Goal: Transaction & Acquisition: Obtain resource

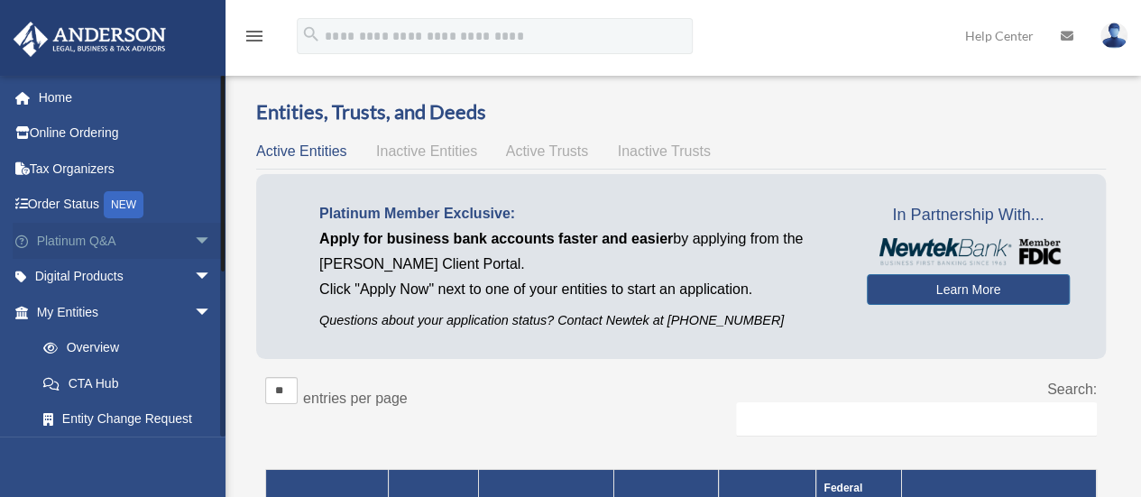
click at [79, 244] on link "Platinum Q&A arrow_drop_down" at bounding box center [126, 241] width 226 height 36
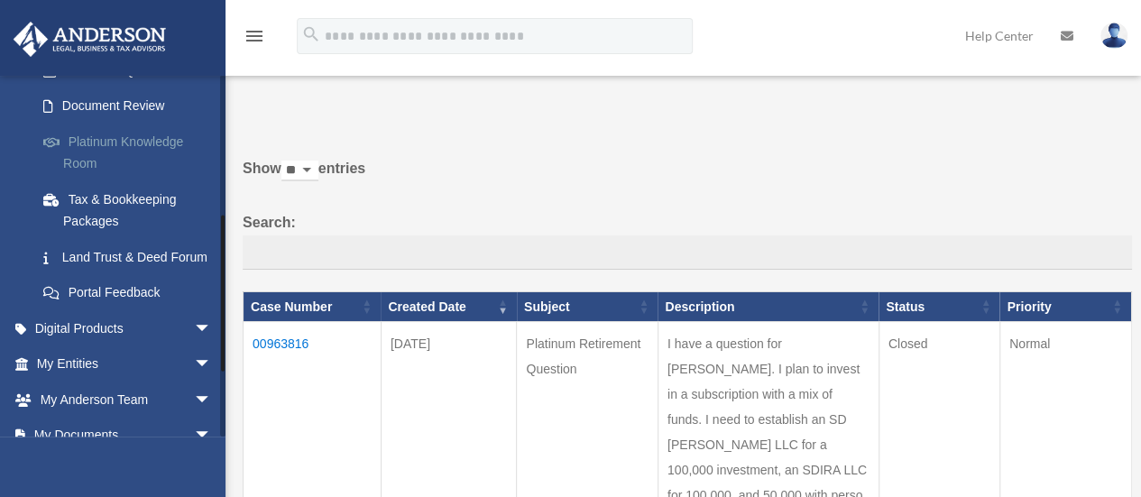
scroll to position [323, 0]
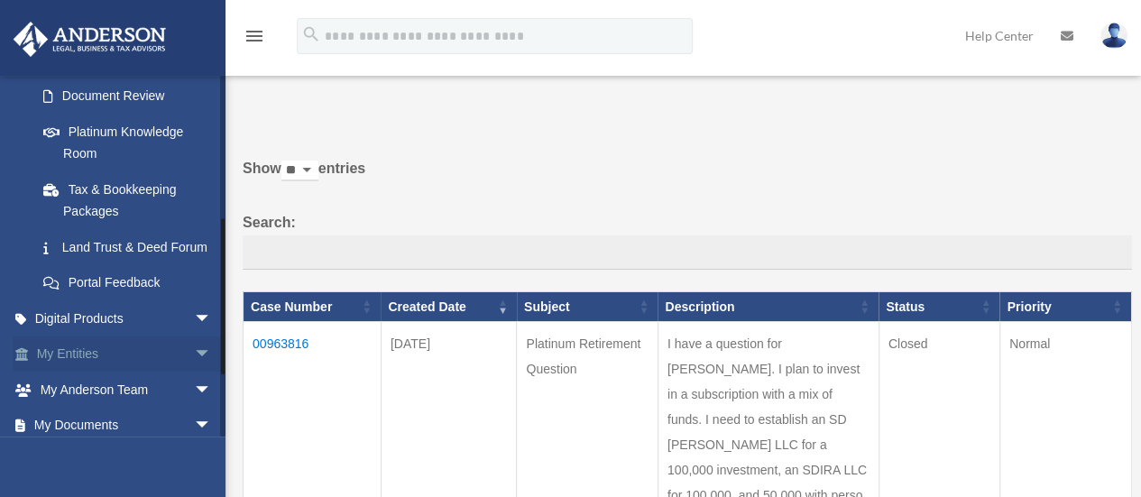
click at [194, 373] on span "arrow_drop_down" at bounding box center [212, 354] width 36 height 37
click at [78, 373] on link "My Entities arrow_drop_up" at bounding box center [126, 354] width 226 height 36
click at [71, 373] on link "My Entities arrow_drop_up" at bounding box center [126, 354] width 226 height 36
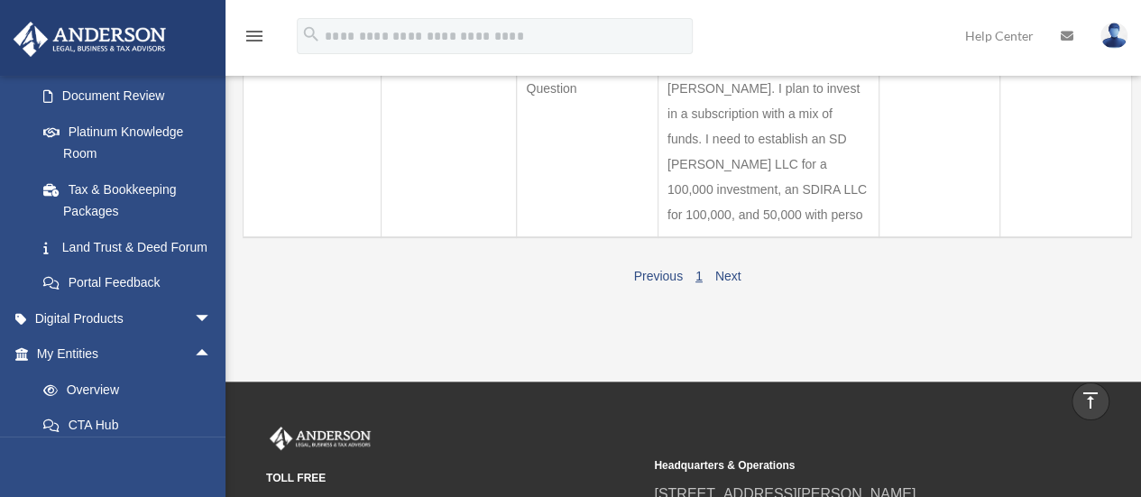
scroll to position [0, 0]
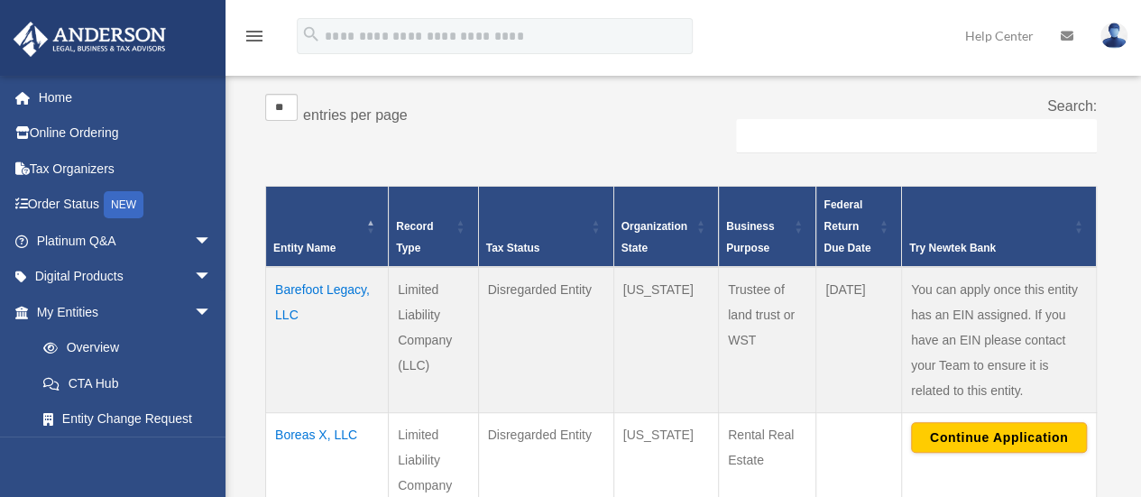
scroll to position [294, 0]
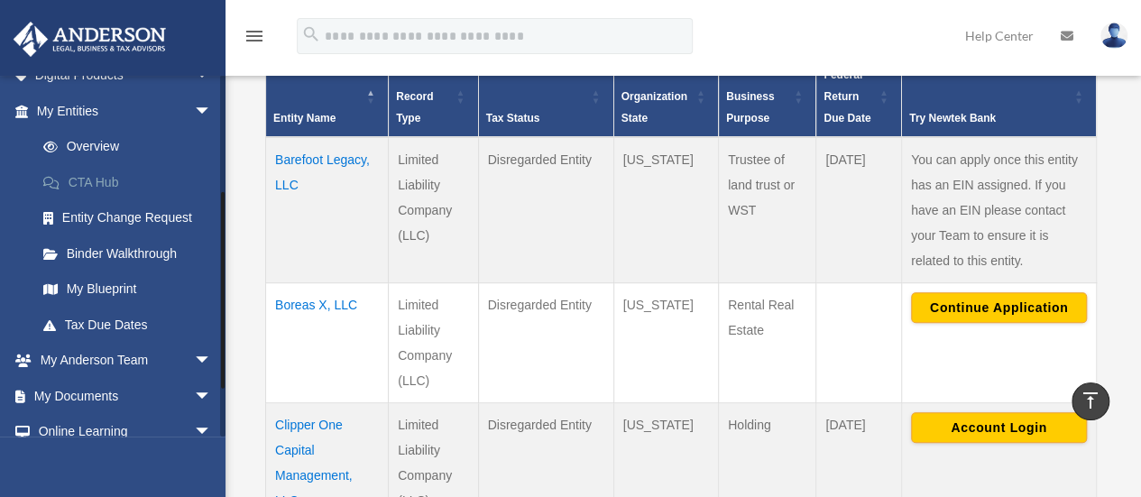
scroll to position [207, 0]
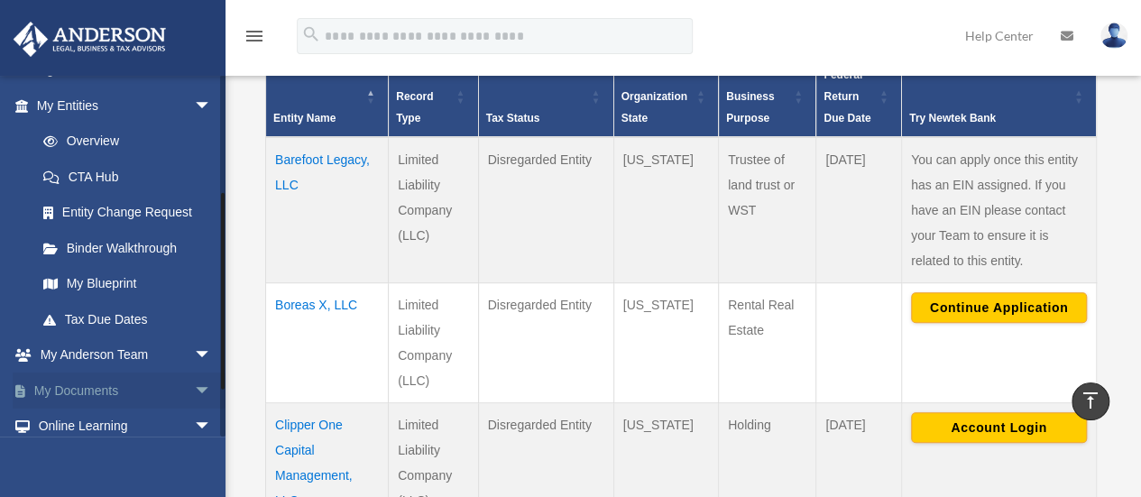
click at [194, 391] on span "arrow_drop_down" at bounding box center [212, 391] width 36 height 37
click at [119, 388] on link "My Documents arrow_drop_up" at bounding box center [126, 391] width 226 height 36
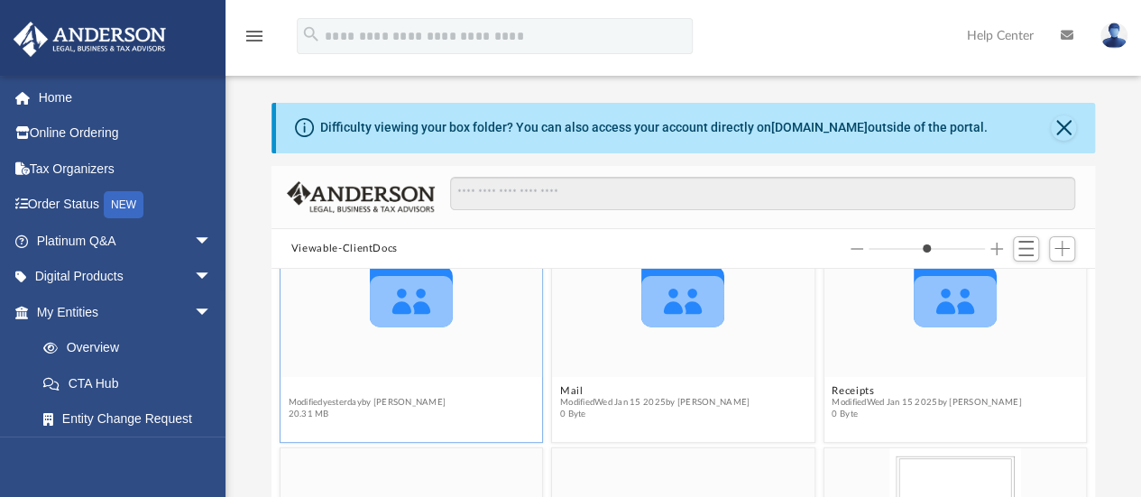
scroll to position [242, 0]
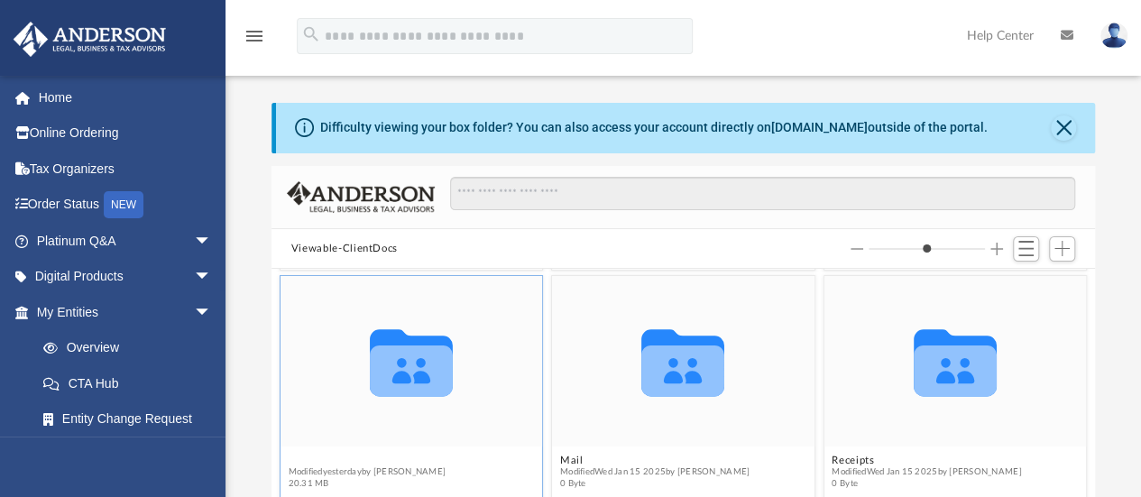
click at [297, 387] on figure "Collaborated Folder Law Modified [DATE] by [PERSON_NAME] 20.31 MB" at bounding box center [412, 386] width 262 height 220
click at [297, 387] on div "Collaborated Folder" at bounding box center [412, 361] width 262 height 170
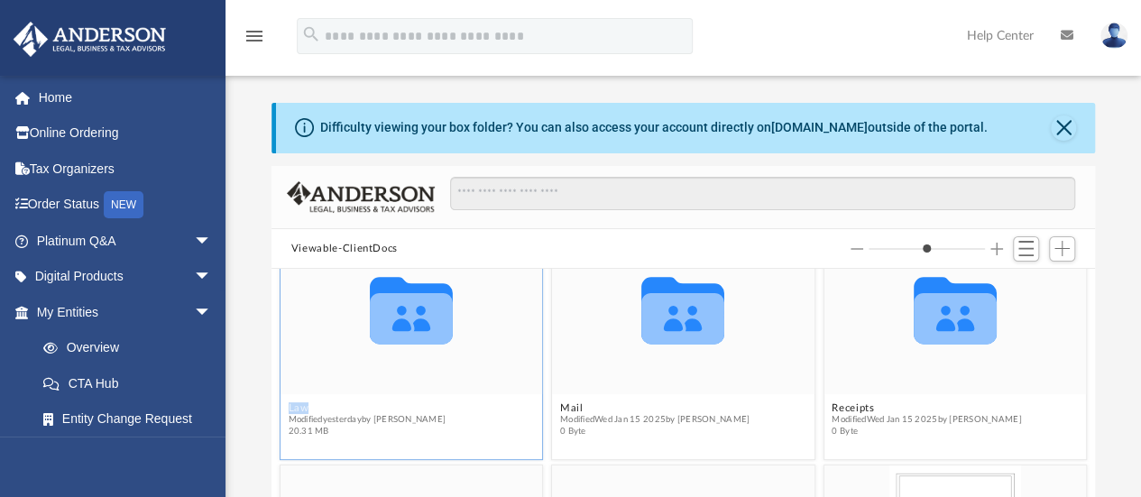
scroll to position [294, 0]
click at [402, 329] on icon "grid" at bounding box center [411, 310] width 83 height 67
click at [298, 408] on button "Law" at bounding box center [367, 408] width 158 height 12
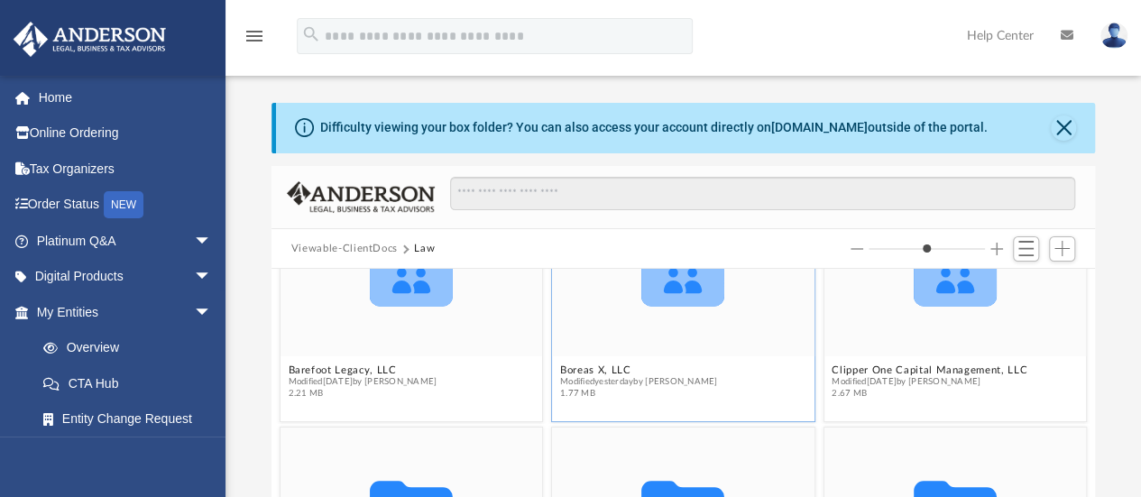
scroll to position [122, 0]
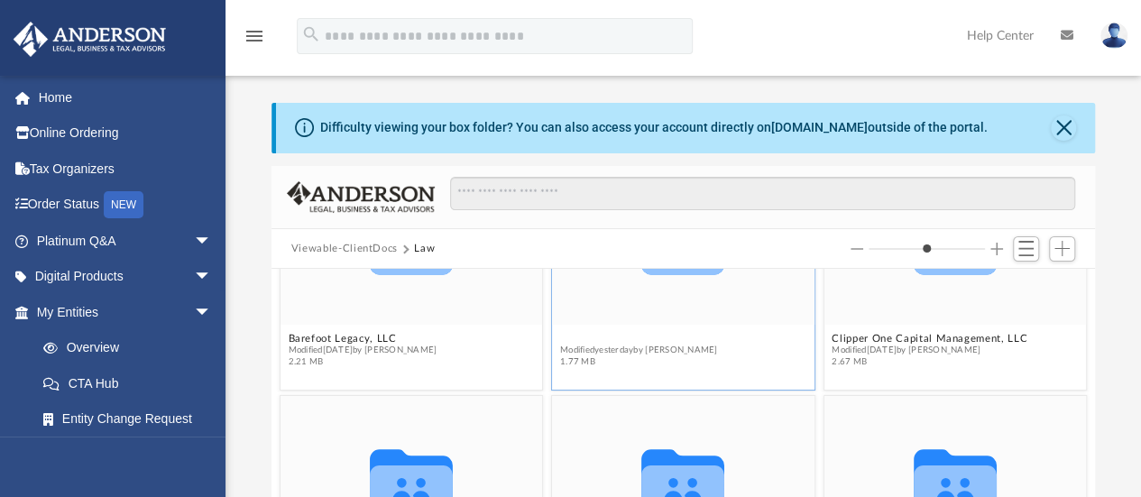
click at [591, 333] on button "Boreas X, LLC" at bounding box center [639, 339] width 158 height 12
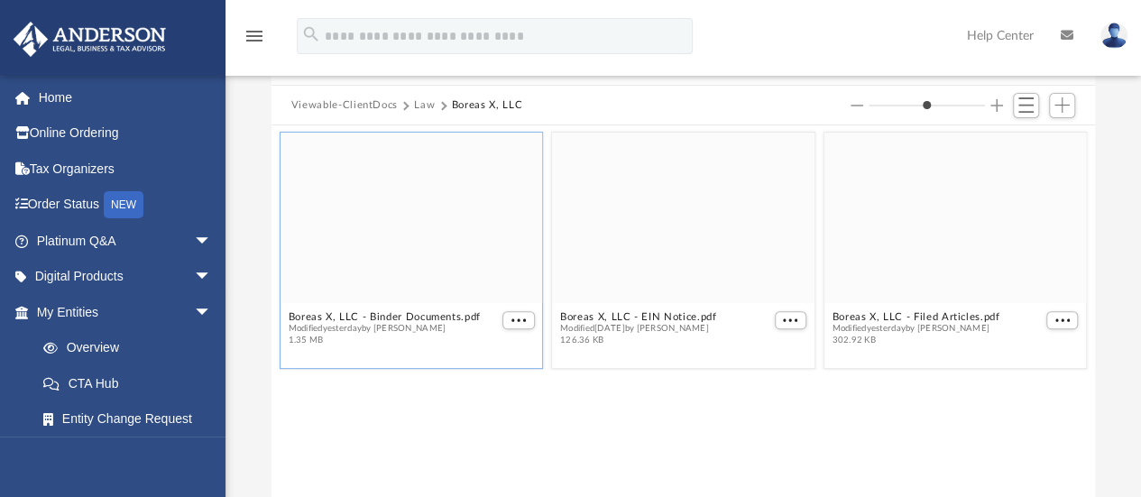
scroll to position [144, 0]
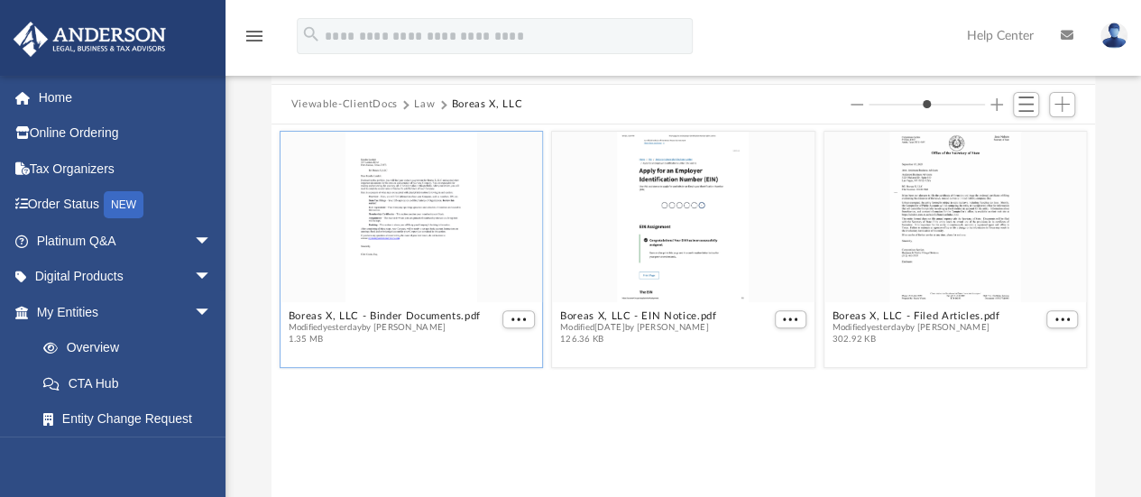
click at [428, 221] on div "grid" at bounding box center [412, 217] width 262 height 170
click at [519, 317] on span "More options" at bounding box center [518, 319] width 14 height 9
click at [480, 380] on li "Download" at bounding box center [498, 380] width 52 height 19
click at [717, 281] on div "grid" at bounding box center [683, 217] width 262 height 170
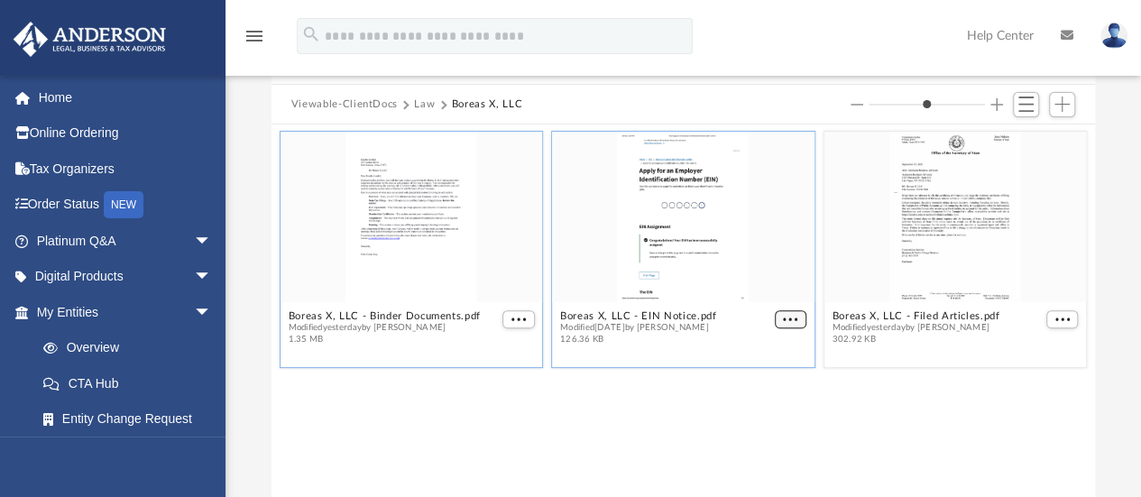
type input "*"
click at [794, 323] on span "More options" at bounding box center [790, 319] width 14 height 9
click at [763, 379] on li "Download" at bounding box center [770, 380] width 52 height 19
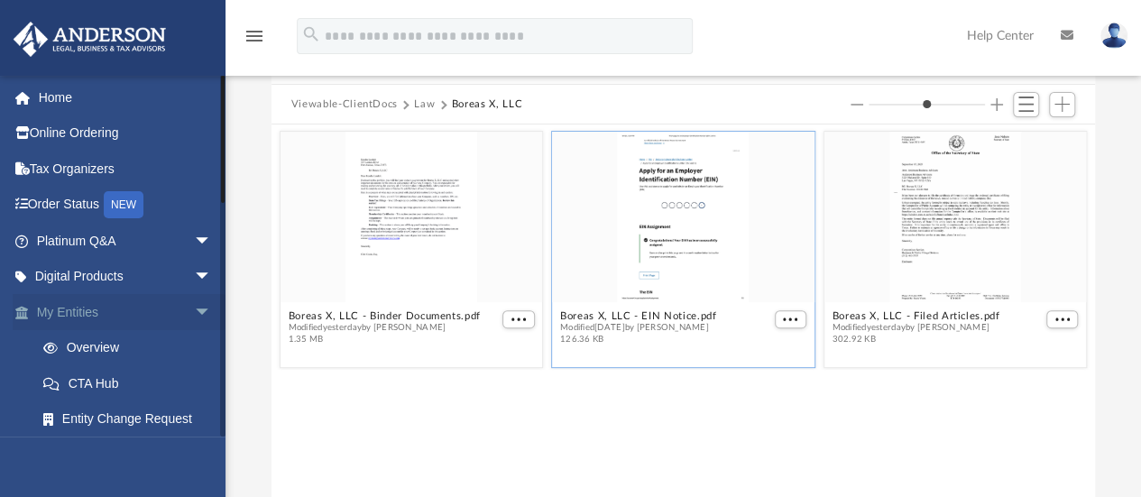
click at [84, 314] on link "My Entities arrow_drop_down" at bounding box center [126, 312] width 226 height 36
click at [194, 306] on span "arrow_drop_down" at bounding box center [212, 312] width 36 height 37
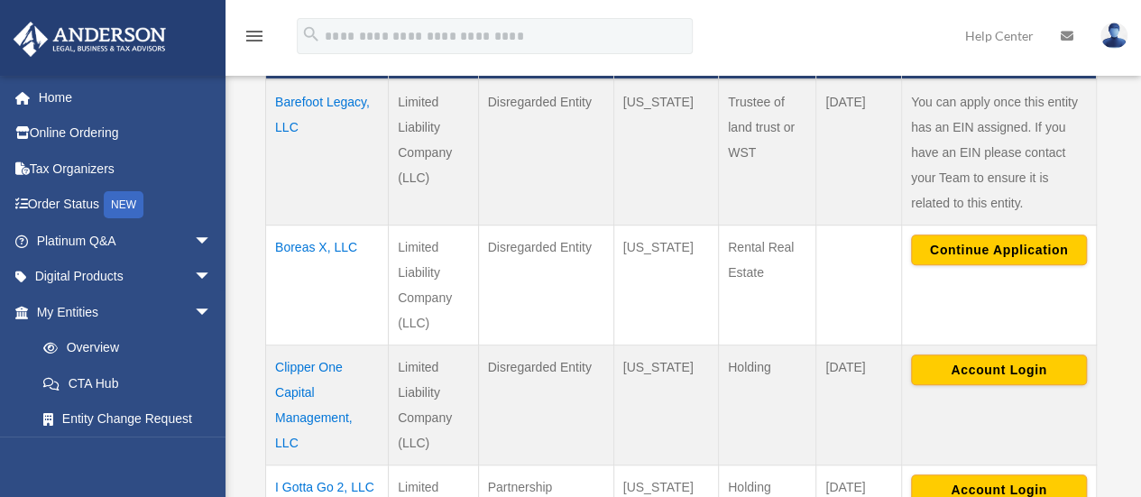
scroll to position [470, 0]
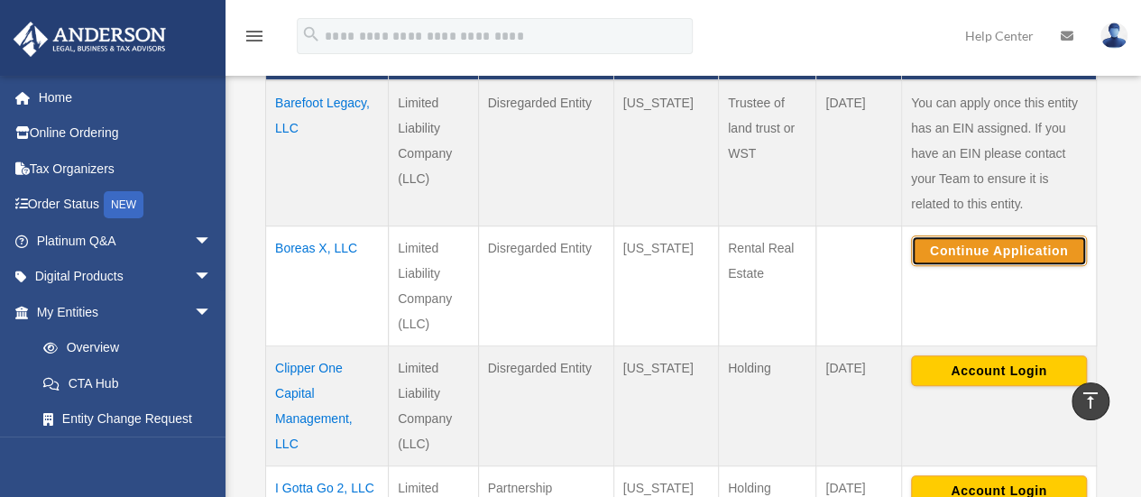
click at [958, 246] on button "Continue Application" at bounding box center [999, 250] width 176 height 31
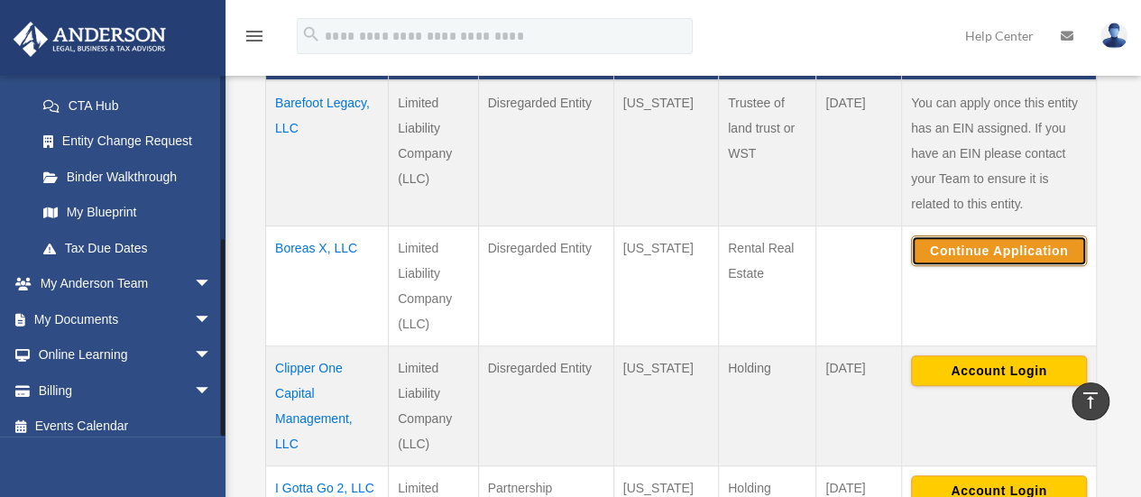
scroll to position [289, 0]
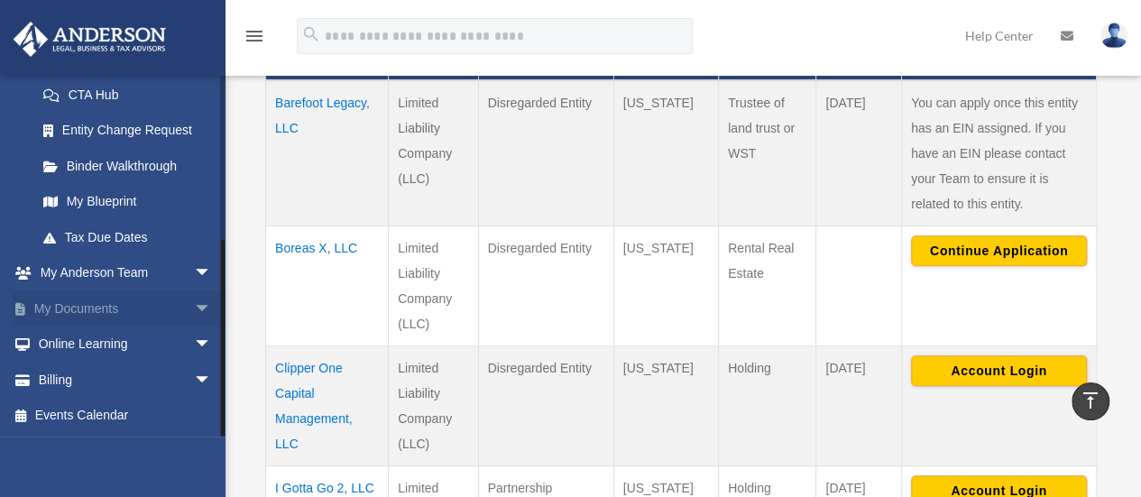
click at [194, 308] on span "arrow_drop_down" at bounding box center [212, 308] width 36 height 37
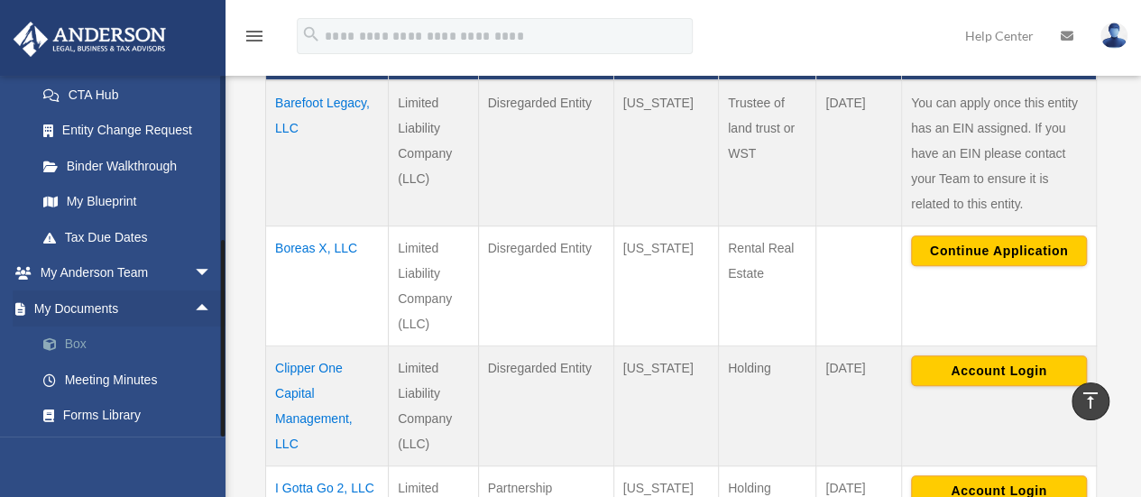
click at [79, 346] on link "Box" at bounding box center [132, 345] width 214 height 36
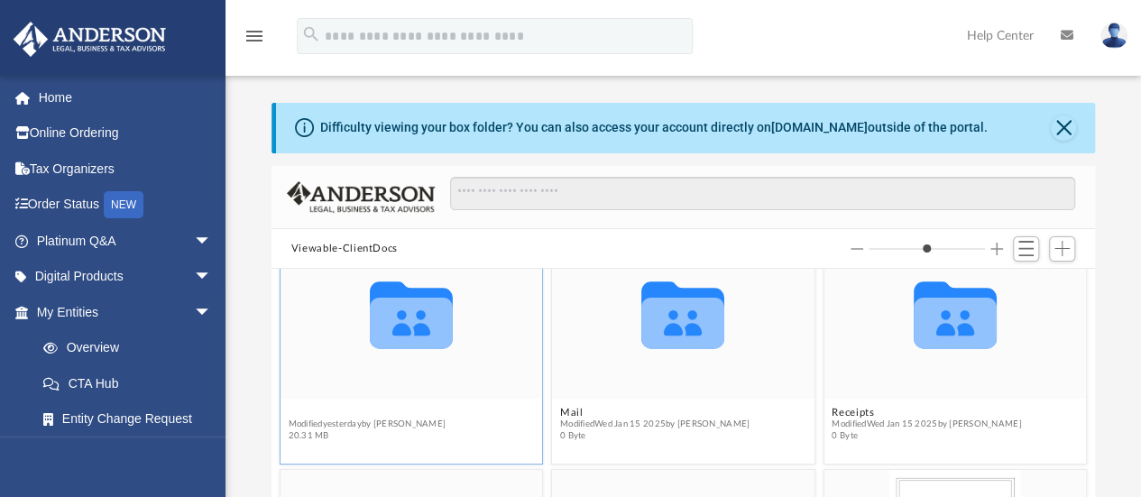
scroll to position [242, 0]
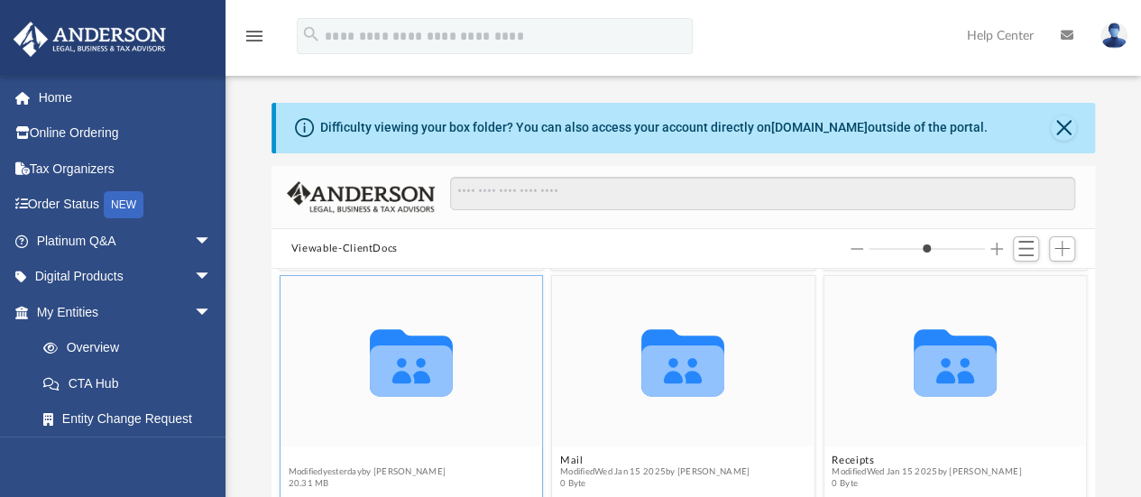
click at [305, 410] on figure "Collaborated Folder Law Modified [DATE] by [PERSON_NAME] 20.31 MB" at bounding box center [412, 386] width 262 height 220
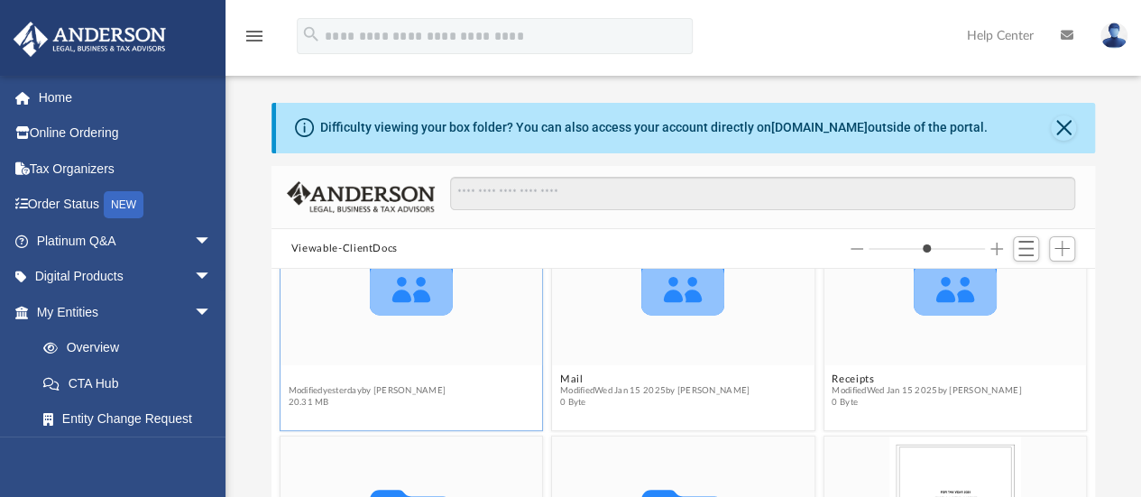
scroll to position [323, 0]
click at [304, 352] on div "Collaborated Folder" at bounding box center [412, 280] width 262 height 170
click at [292, 375] on button "Law" at bounding box center [367, 379] width 158 height 12
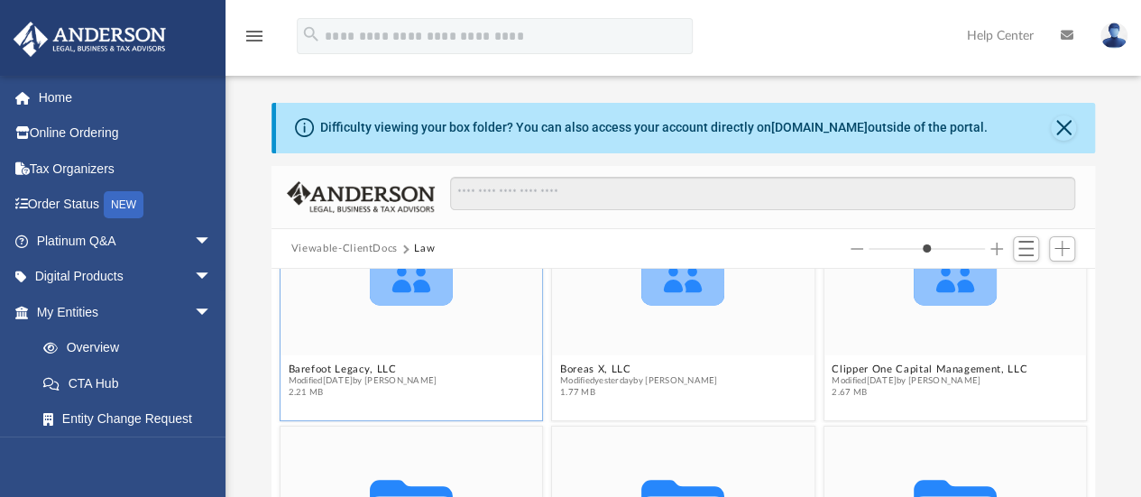
scroll to position [92, 0]
click at [598, 365] on button "Boreas X, LLC" at bounding box center [639, 369] width 158 height 12
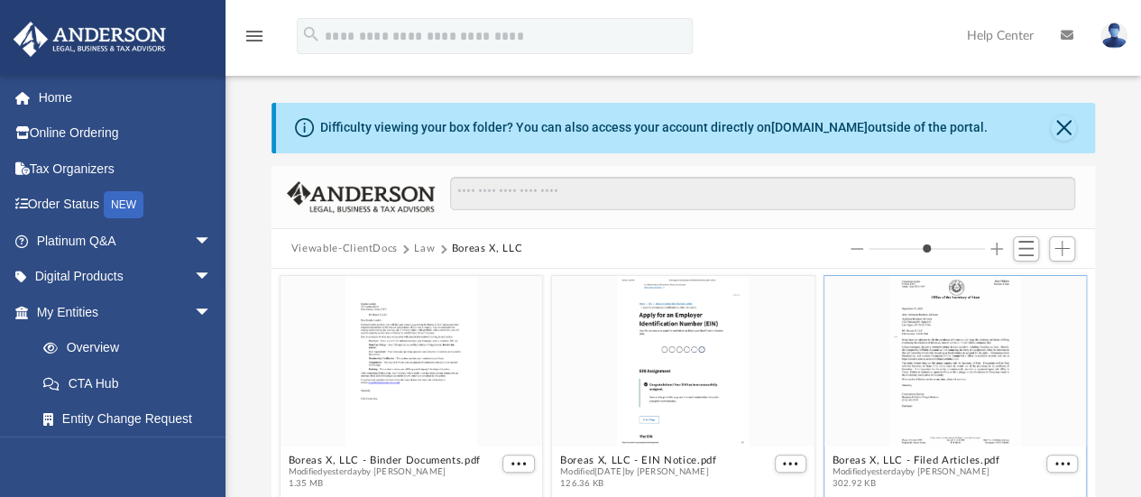
click at [943, 360] on div "grid" at bounding box center [954, 361] width 262 height 170
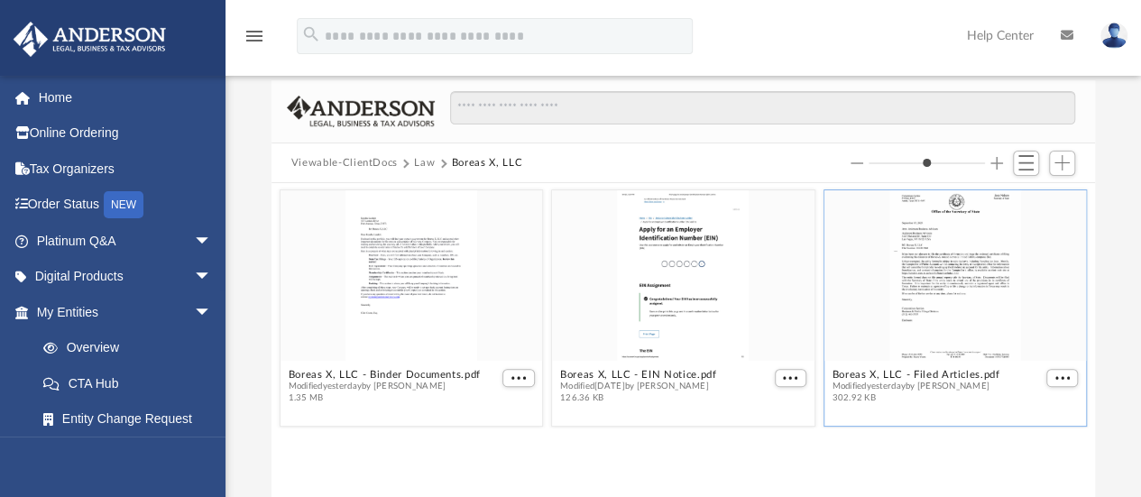
scroll to position [110, 0]
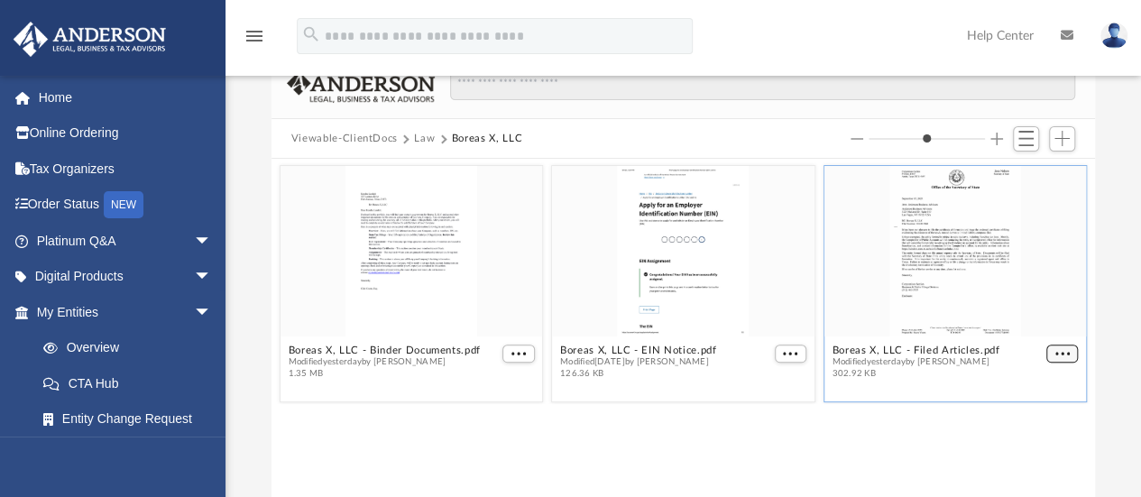
type input "*"
click at [1063, 352] on span "More options" at bounding box center [1061, 353] width 14 height 9
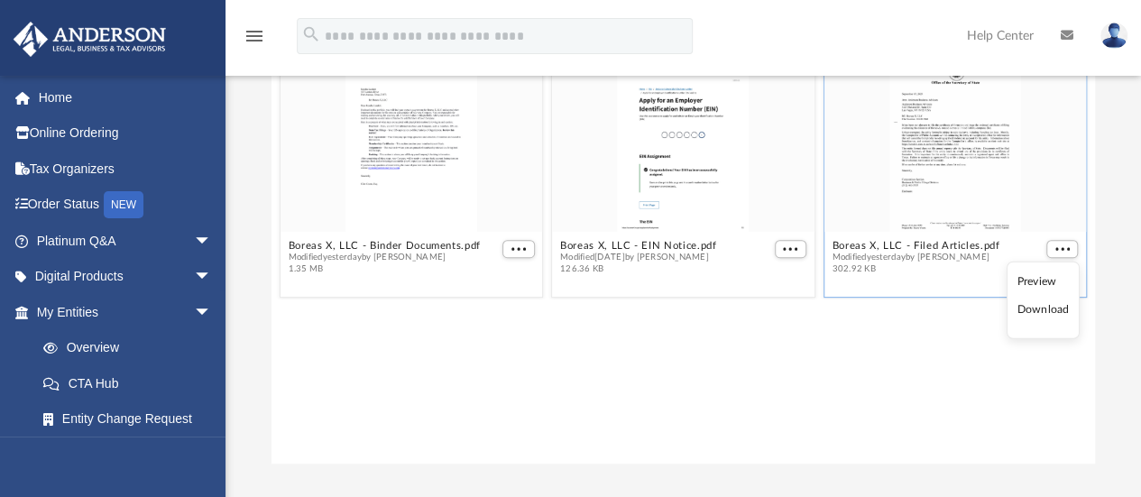
scroll to position [216, 0]
click at [1066, 245] on span "More options" at bounding box center [1061, 247] width 14 height 9
click at [1023, 308] on li "Download" at bounding box center [1042, 308] width 52 height 19
click at [1023, 308] on div "Boreas X, LLC - Binder Documents.pdf Modified yesterday by Lindsay Haggie 1.35 …" at bounding box center [682, 257] width 823 height 410
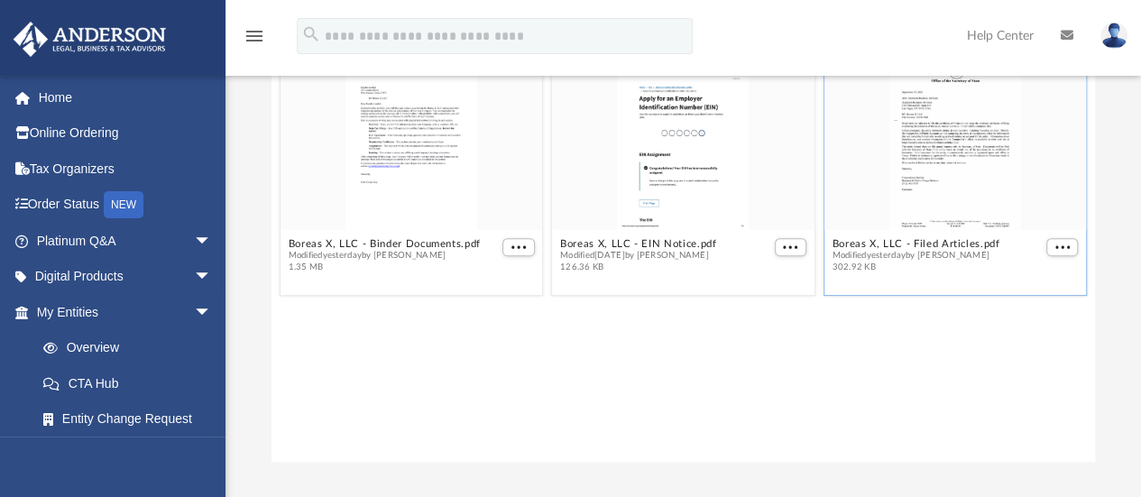
click at [1023, 308] on div "Boreas X, LLC - Binder Documents.pdf Modified yesterday by Lindsay Haggie 1.35 …" at bounding box center [682, 257] width 823 height 410
